Goal: Information Seeking & Learning: Understand process/instructions

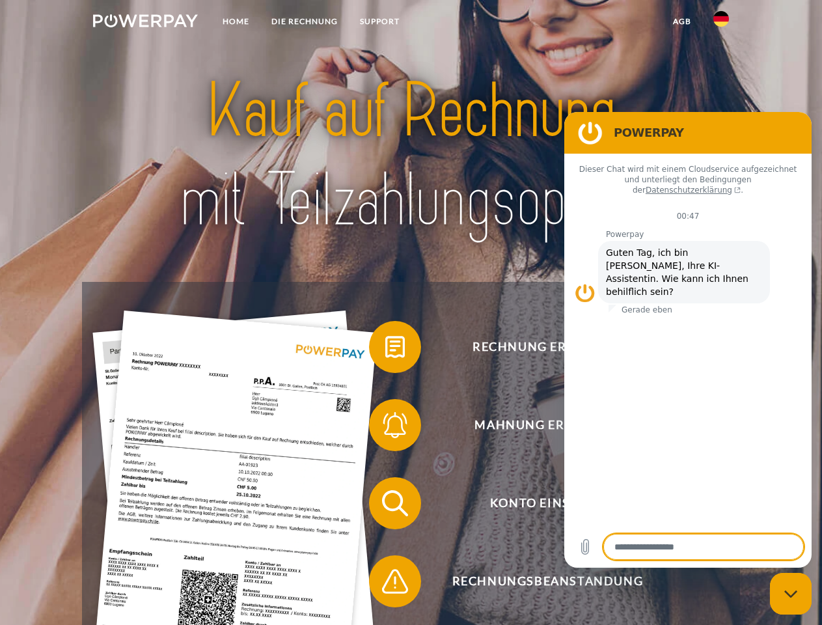
click at [145, 23] on img at bounding box center [145, 20] width 105 height 13
click at [722, 23] on img at bounding box center [722, 19] width 16 height 16
click at [682, 21] on link "agb" at bounding box center [682, 21] width 40 height 23
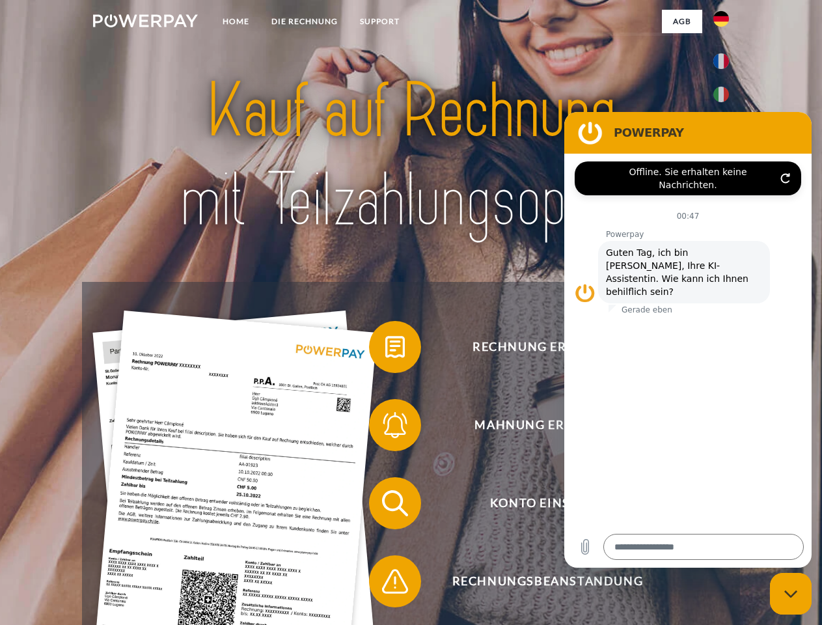
click at [385, 350] on span at bounding box center [375, 347] width 65 height 65
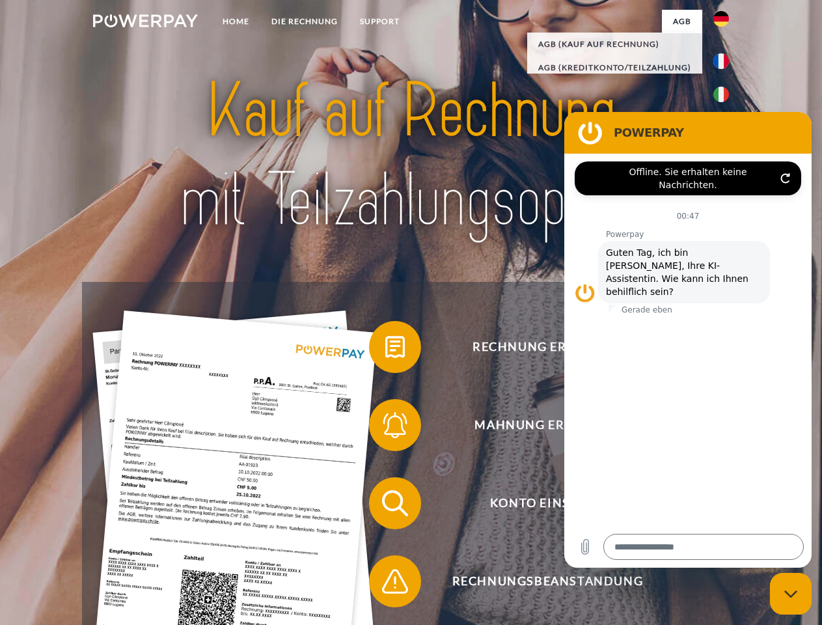
click at [385, 428] on span at bounding box center [375, 425] width 65 height 65
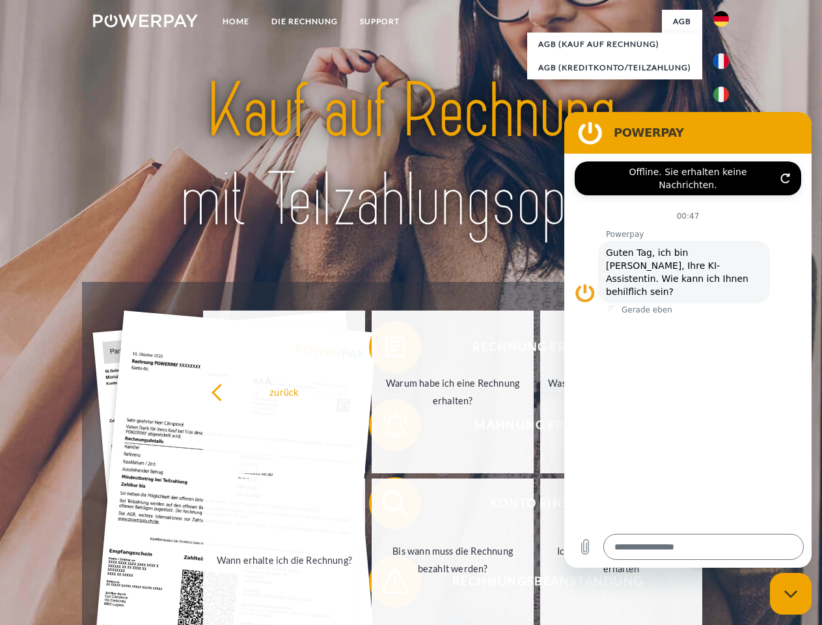
click at [385, 506] on link "Bis wann muss die Rechnung bezahlt werden?" at bounding box center [453, 560] width 162 height 163
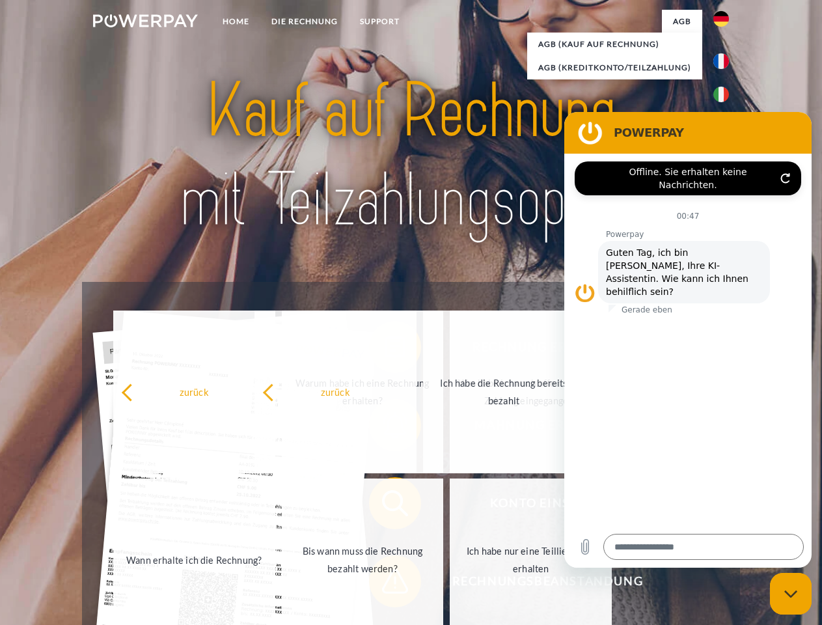
click at [385, 584] on span at bounding box center [375, 581] width 65 height 65
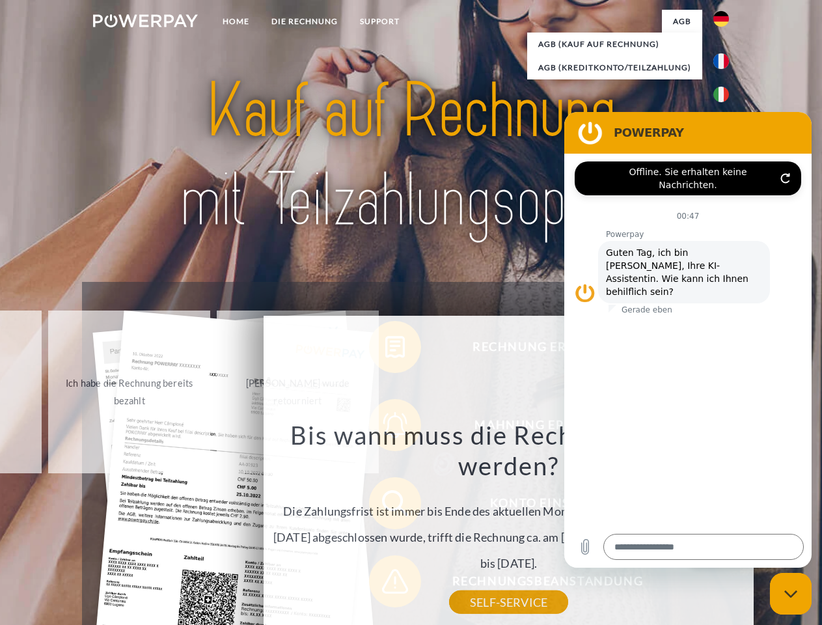
click at [791, 594] on icon "Messaging-Fenster schließen" at bounding box center [792, 594] width 14 height 8
type textarea "*"
